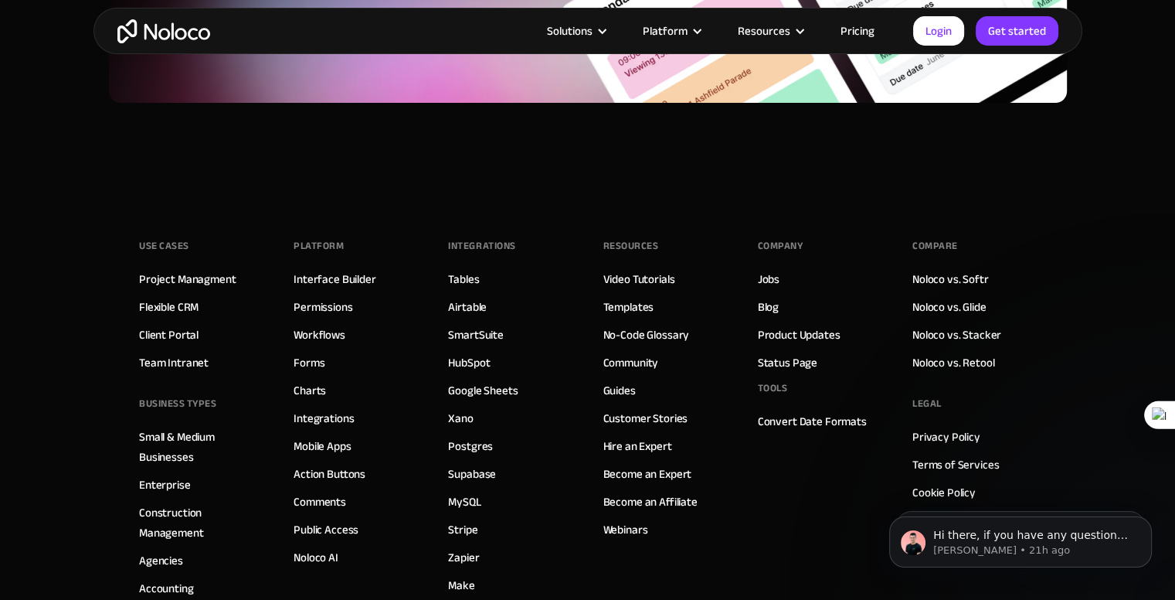
scroll to position [6367, 0]
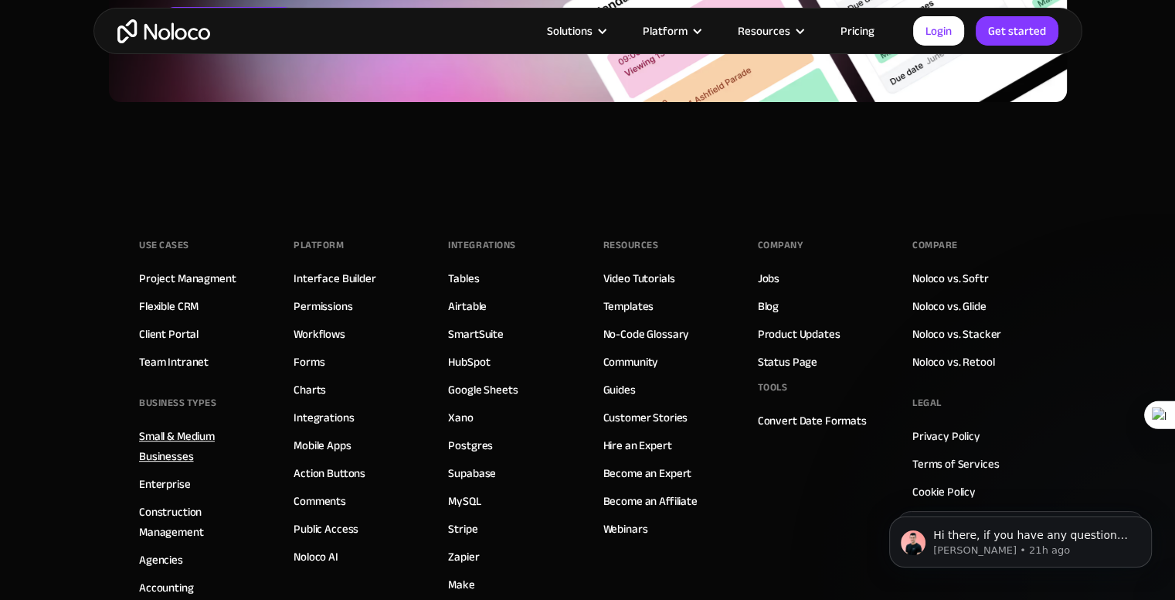
click at [194, 430] on link "Small & Medium Businesses" at bounding box center [201, 446] width 124 height 40
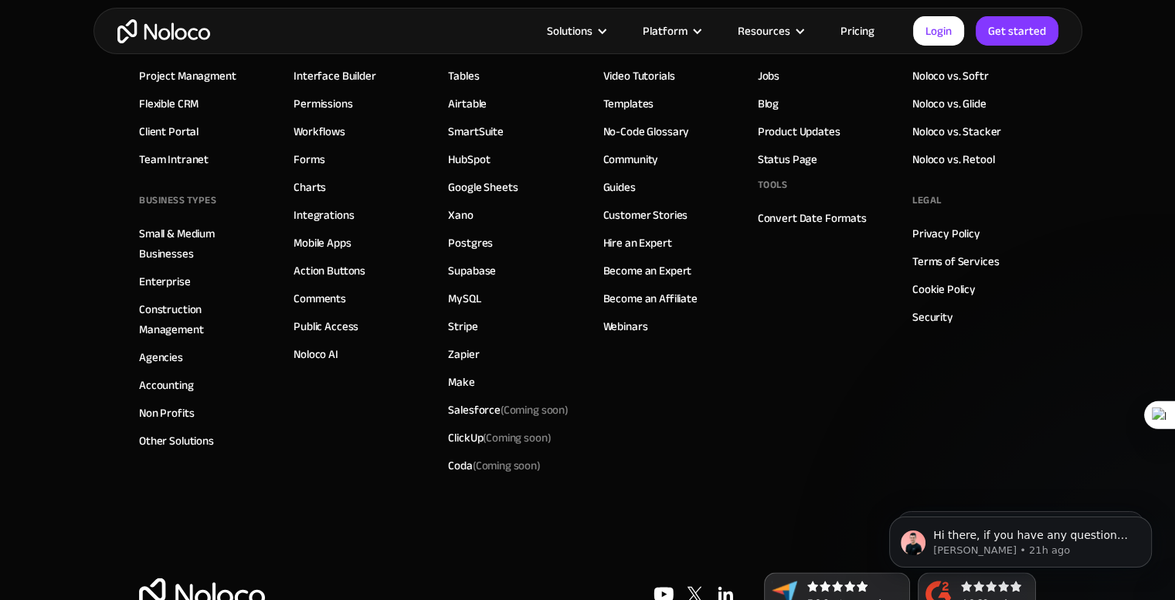
scroll to position [7492, 0]
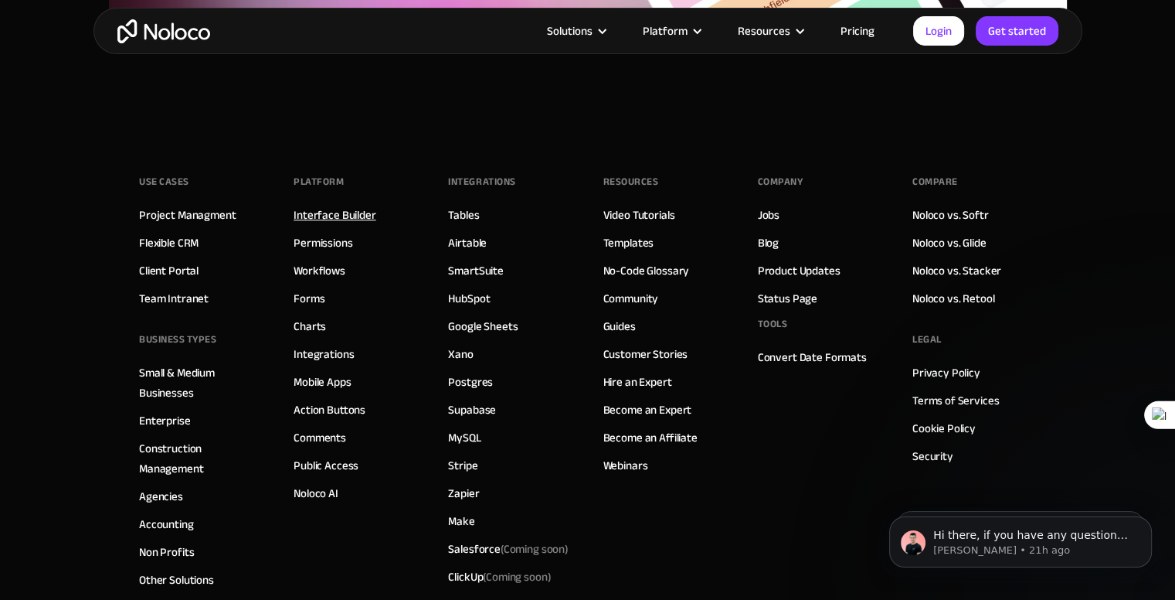
click at [331, 213] on link "Interface Builder" at bounding box center [335, 215] width 82 height 20
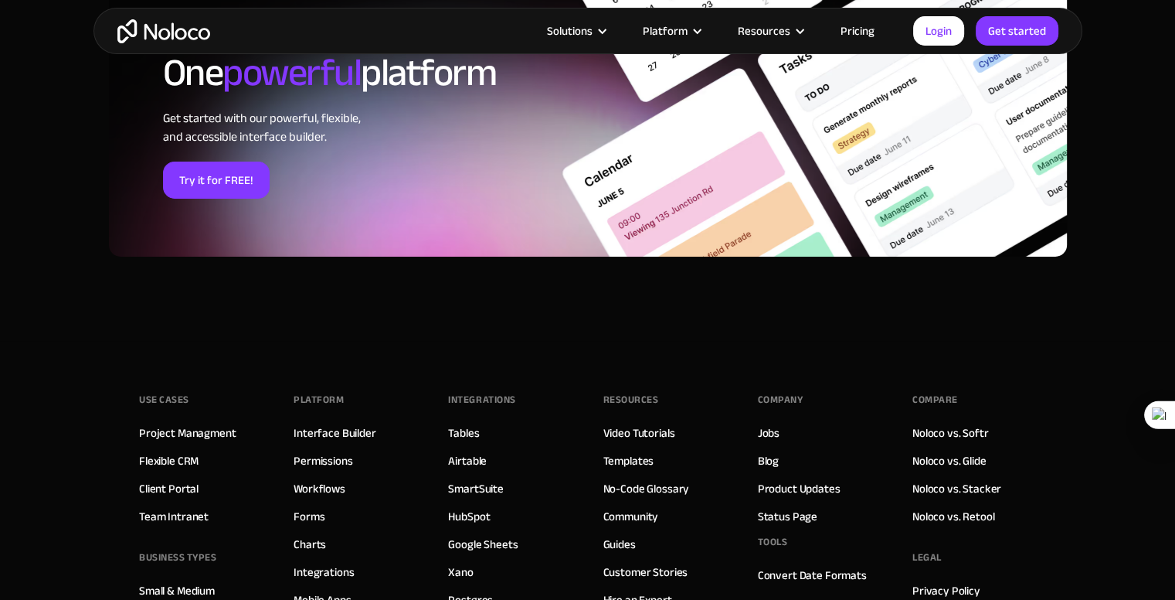
scroll to position [5499, 0]
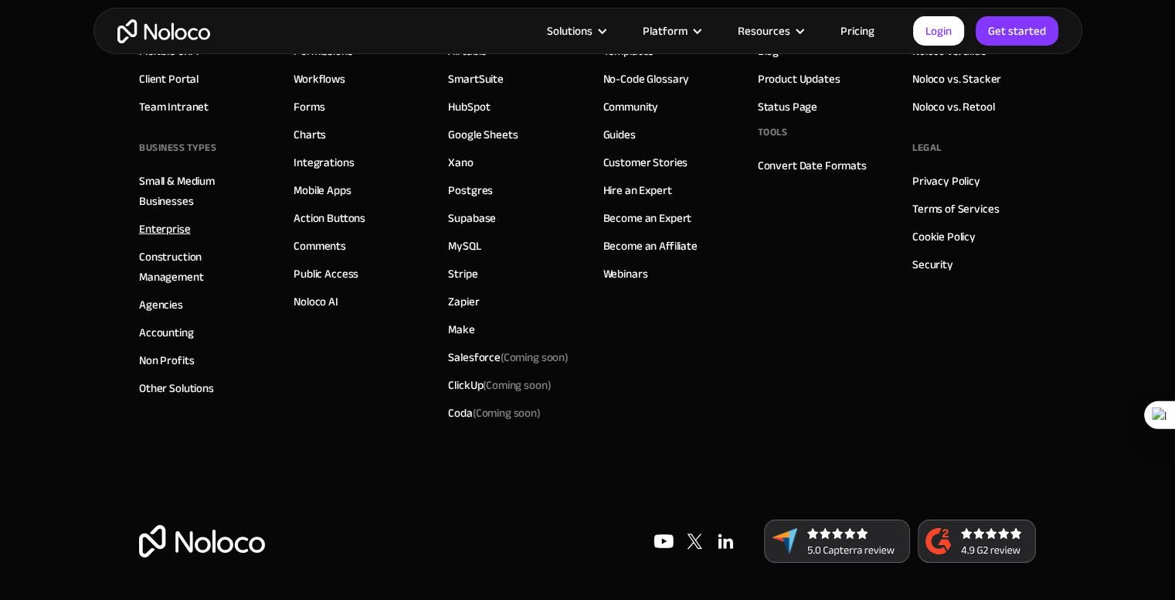
click at [163, 228] on link "Enterprise" at bounding box center [165, 229] width 52 height 20
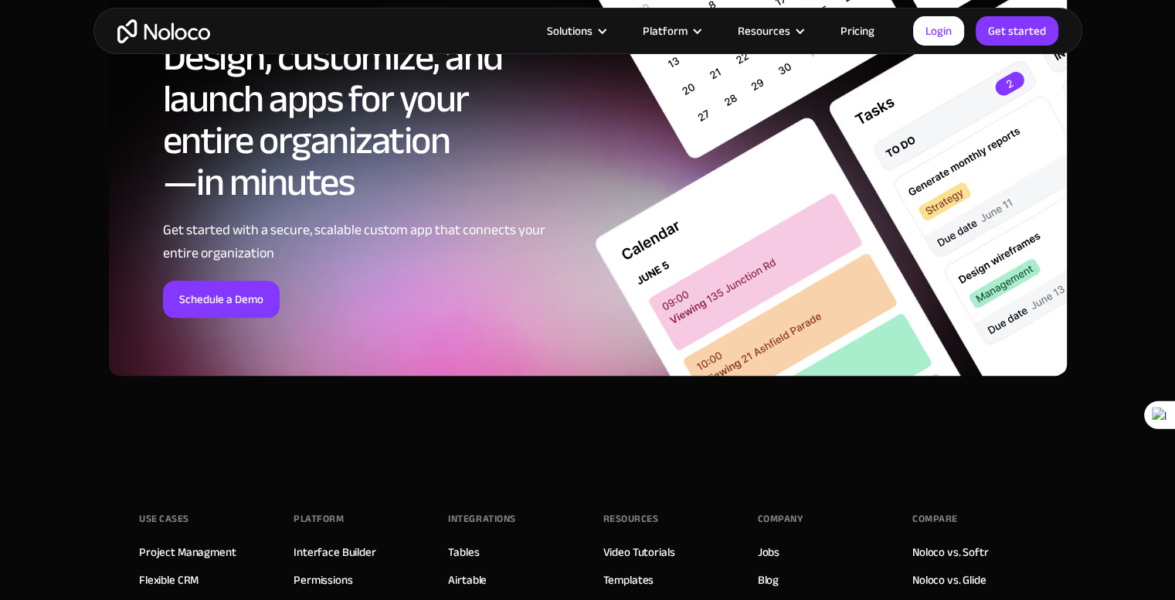
scroll to position [7927, 0]
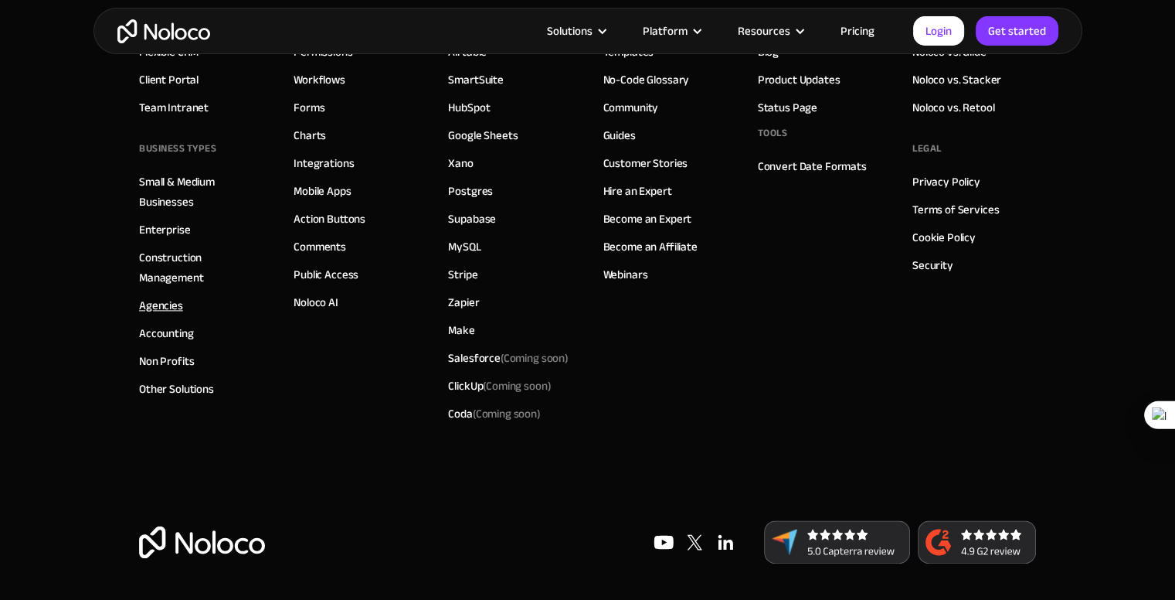
click at [167, 297] on link "Agencies" at bounding box center [161, 305] width 44 height 20
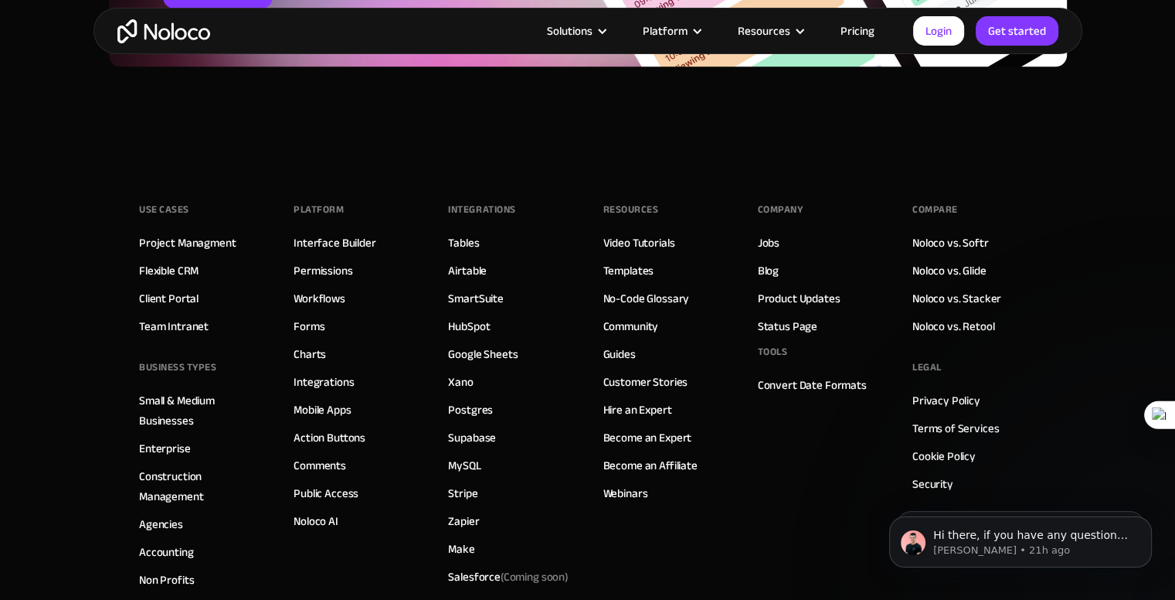
scroll to position [7414, 0]
click at [345, 247] on link "Interface Builder" at bounding box center [335, 242] width 82 height 20
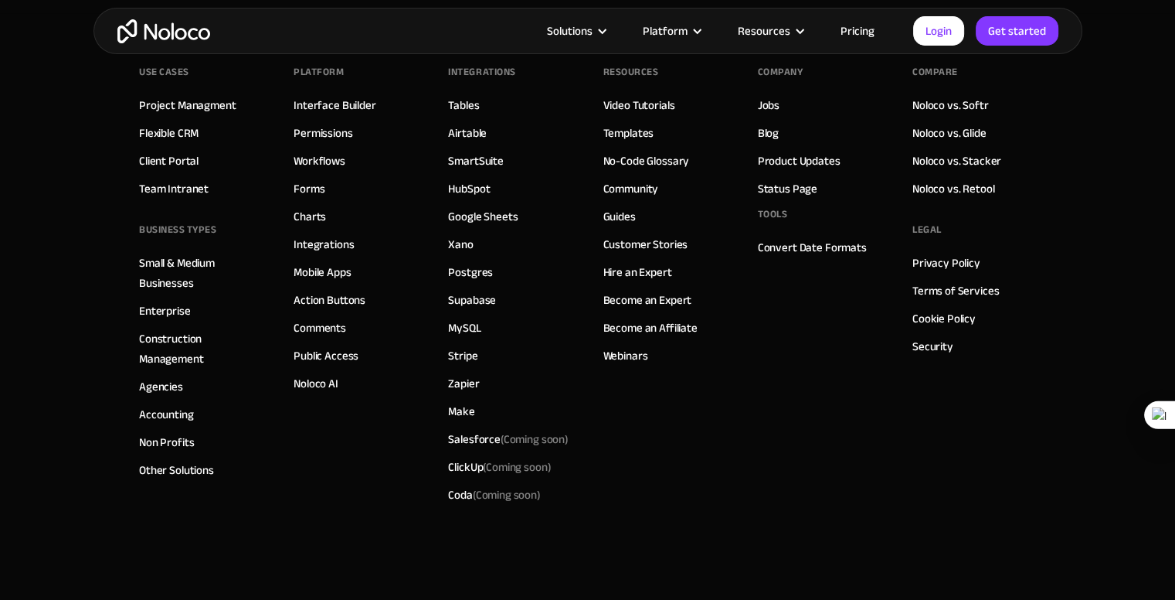
scroll to position [5421, 0]
